Goal: Find specific page/section: Find specific page/section

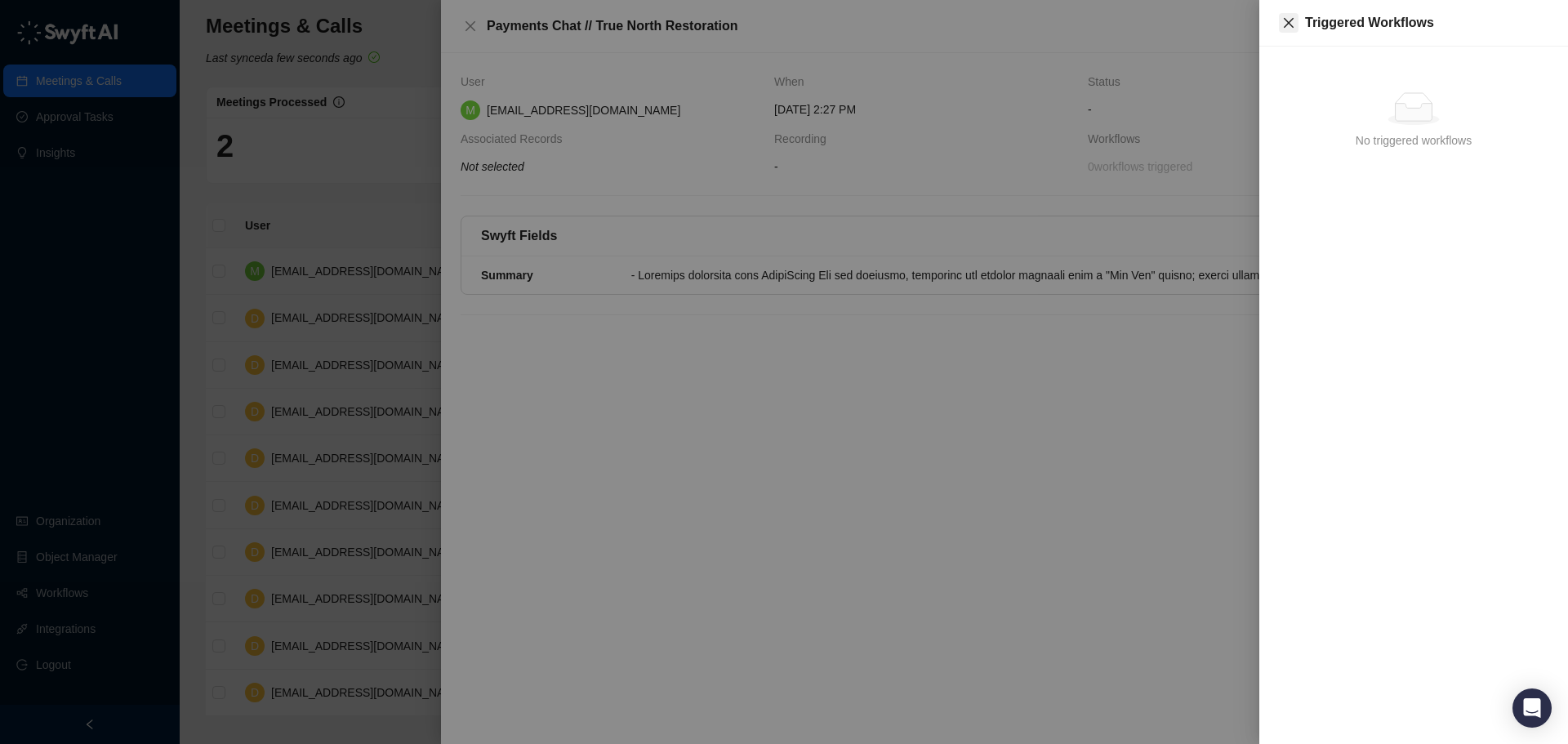
click at [1286, 22] on icon "close" at bounding box center [1289, 23] width 13 height 13
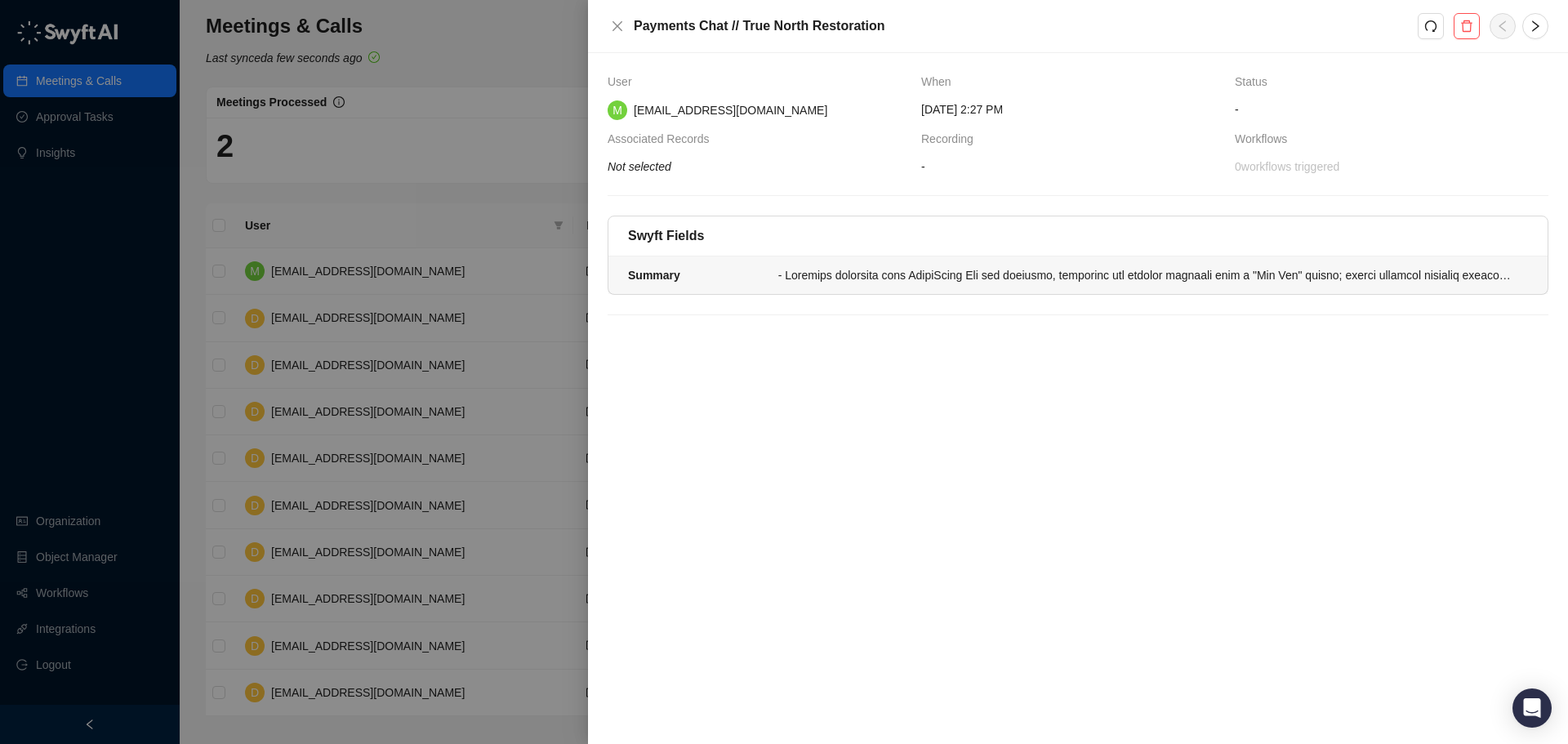
click at [1145, 284] on div at bounding box center [1148, 276] width 740 height 18
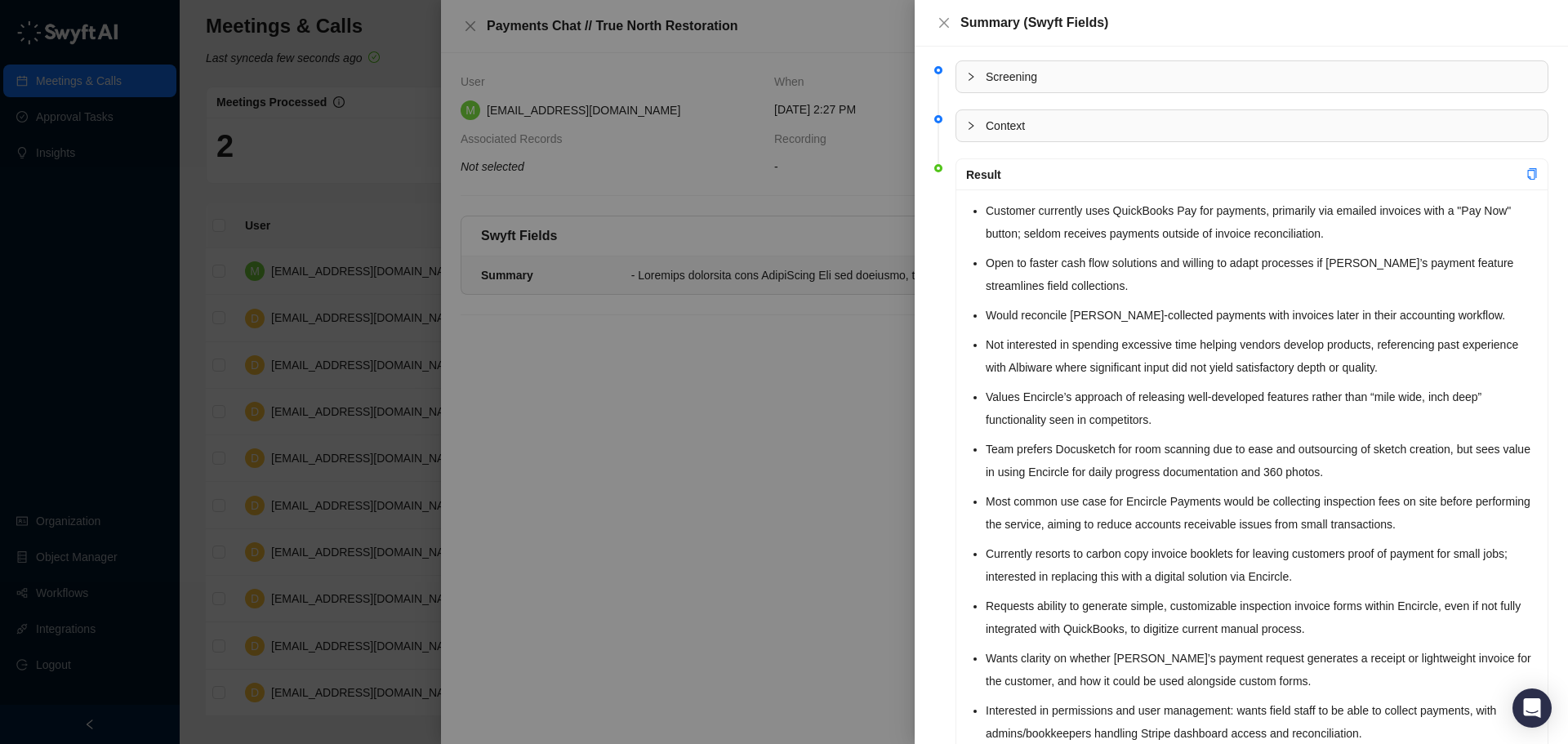
click at [789, 438] on div at bounding box center [784, 372] width 1568 height 744
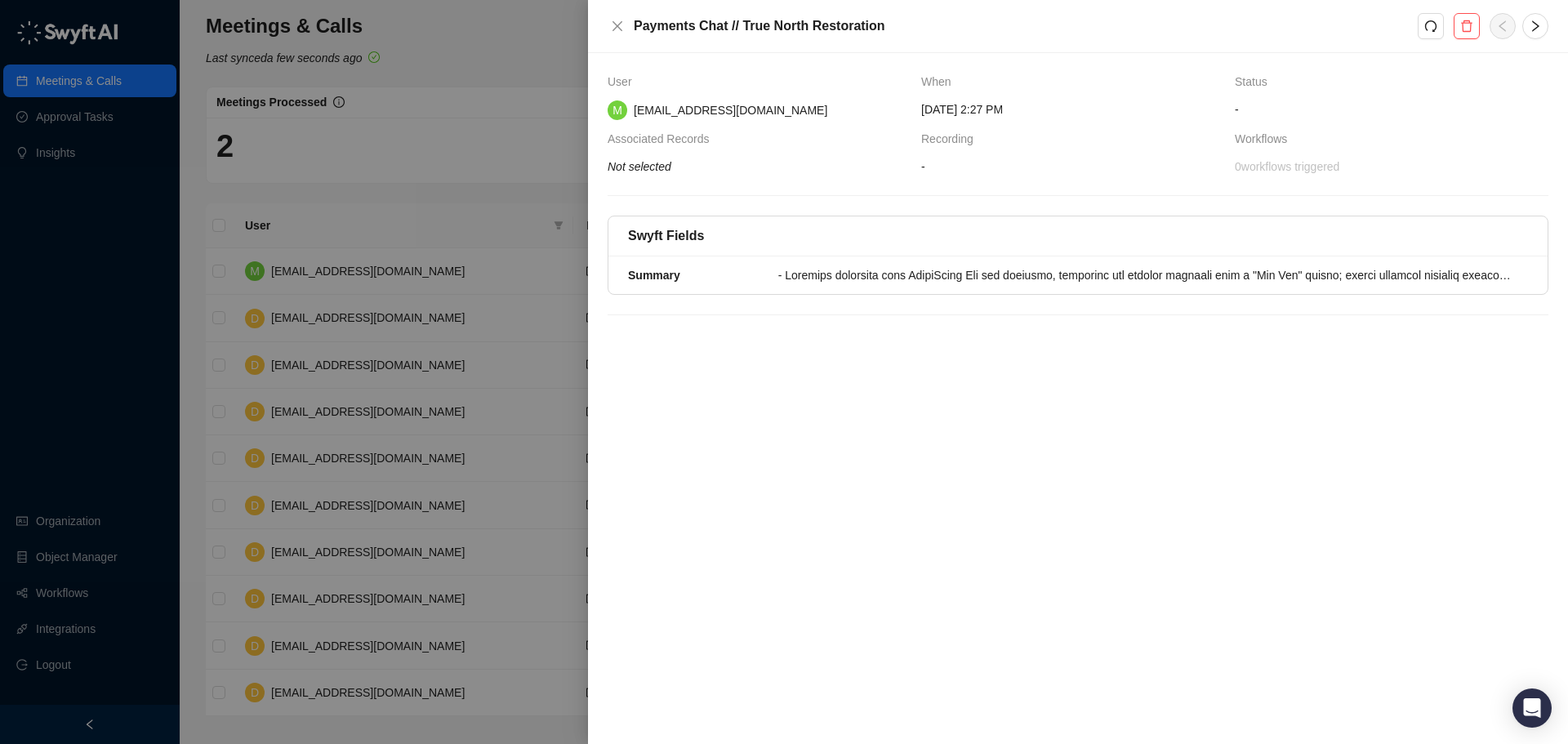
click at [485, 194] on div at bounding box center [784, 372] width 1568 height 744
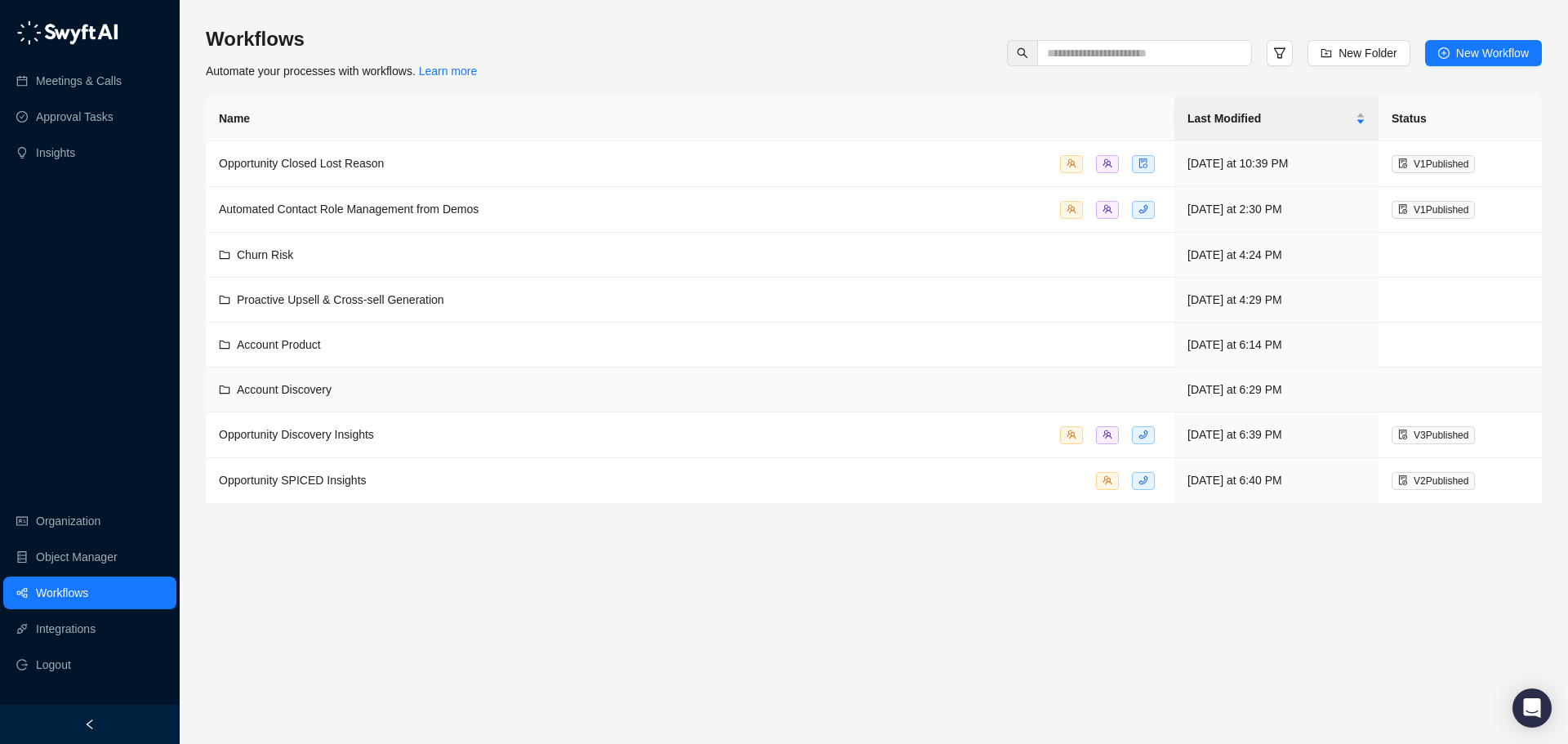
click at [657, 383] on div "Account Discovery" at bounding box center [690, 390] width 942 height 18
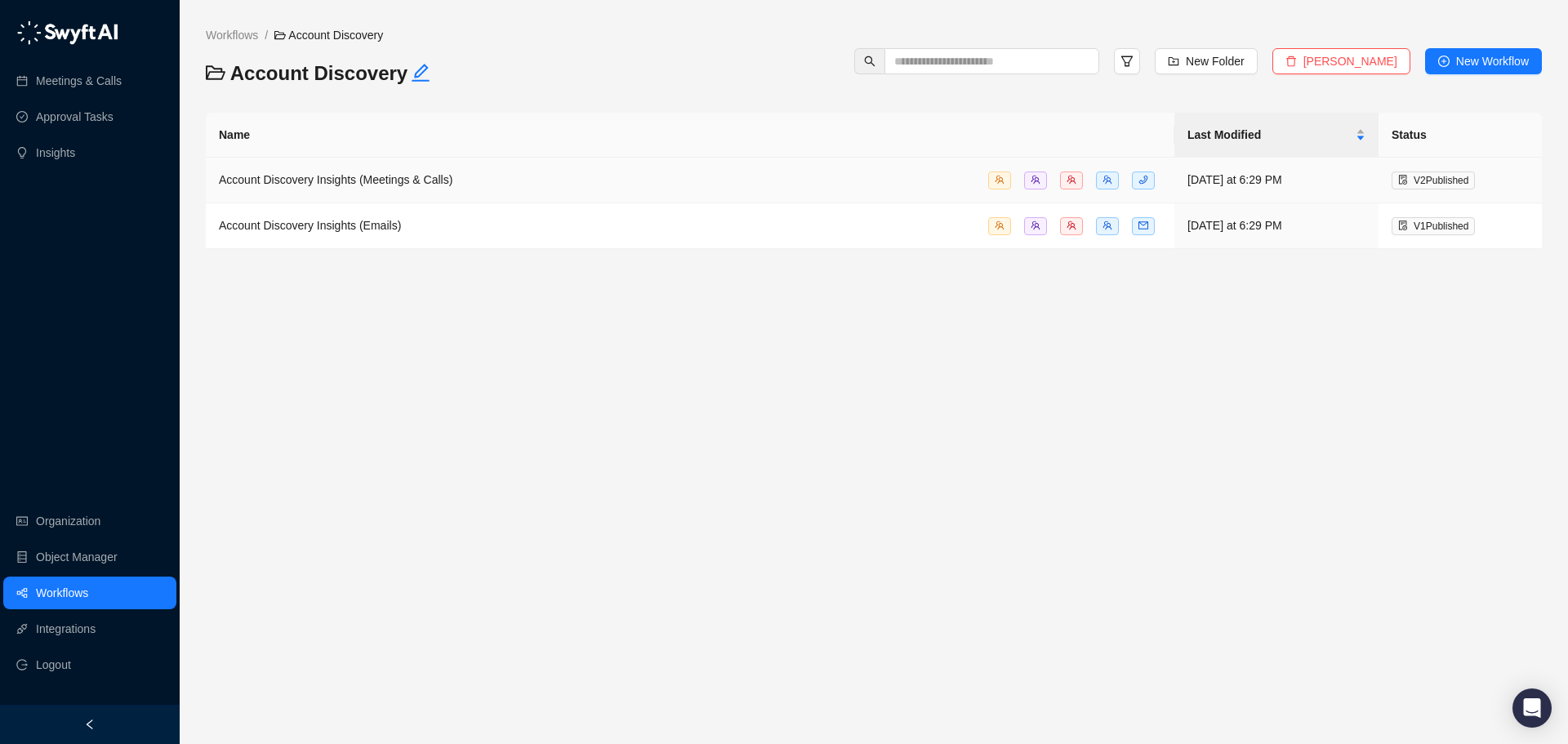
click at [649, 180] on div "Account Discovery Insights (Meetings & Calls)" at bounding box center [690, 180] width 942 height 19
